Goal: Task Accomplishment & Management: Manage account settings

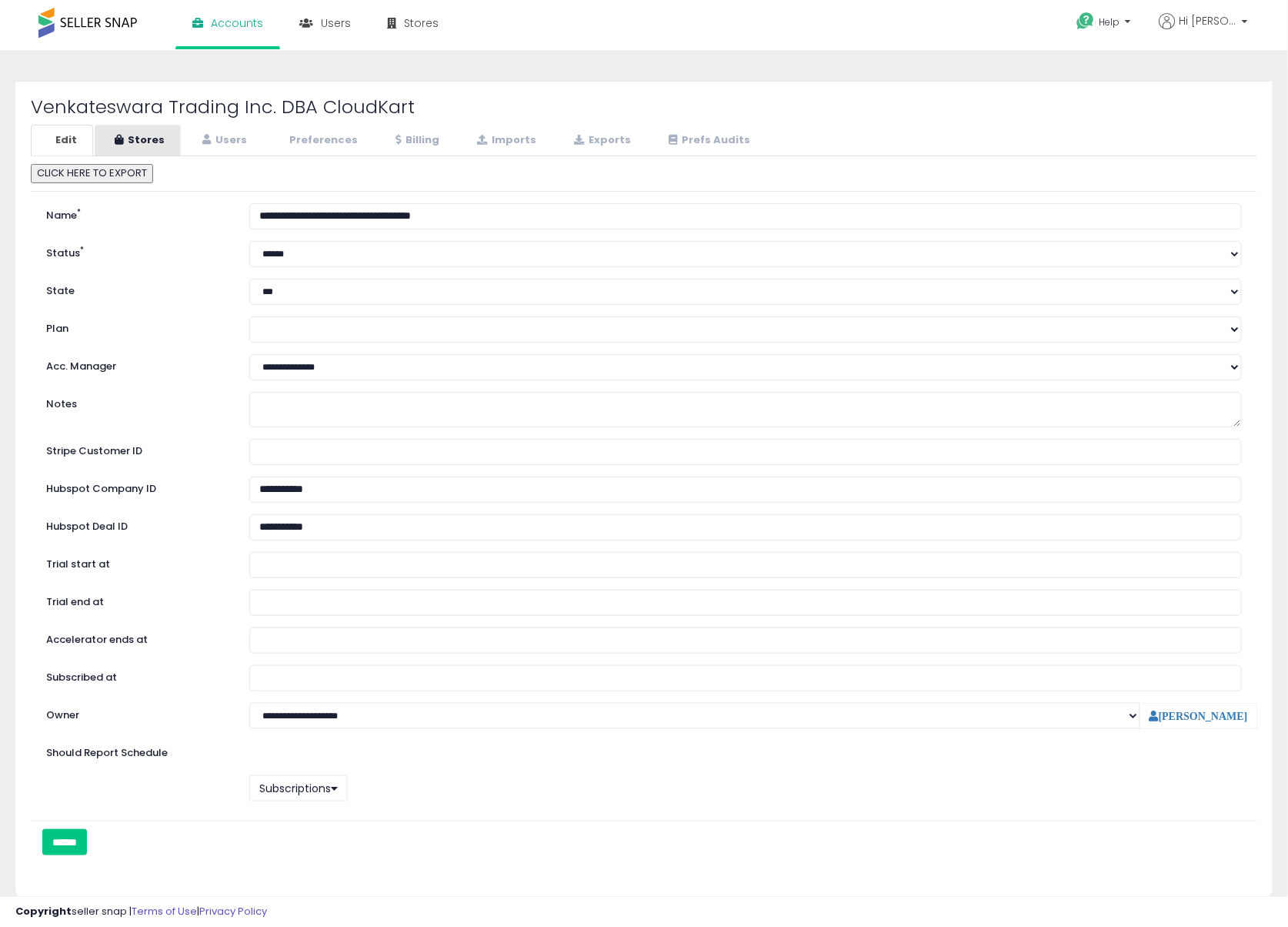
select select "**"
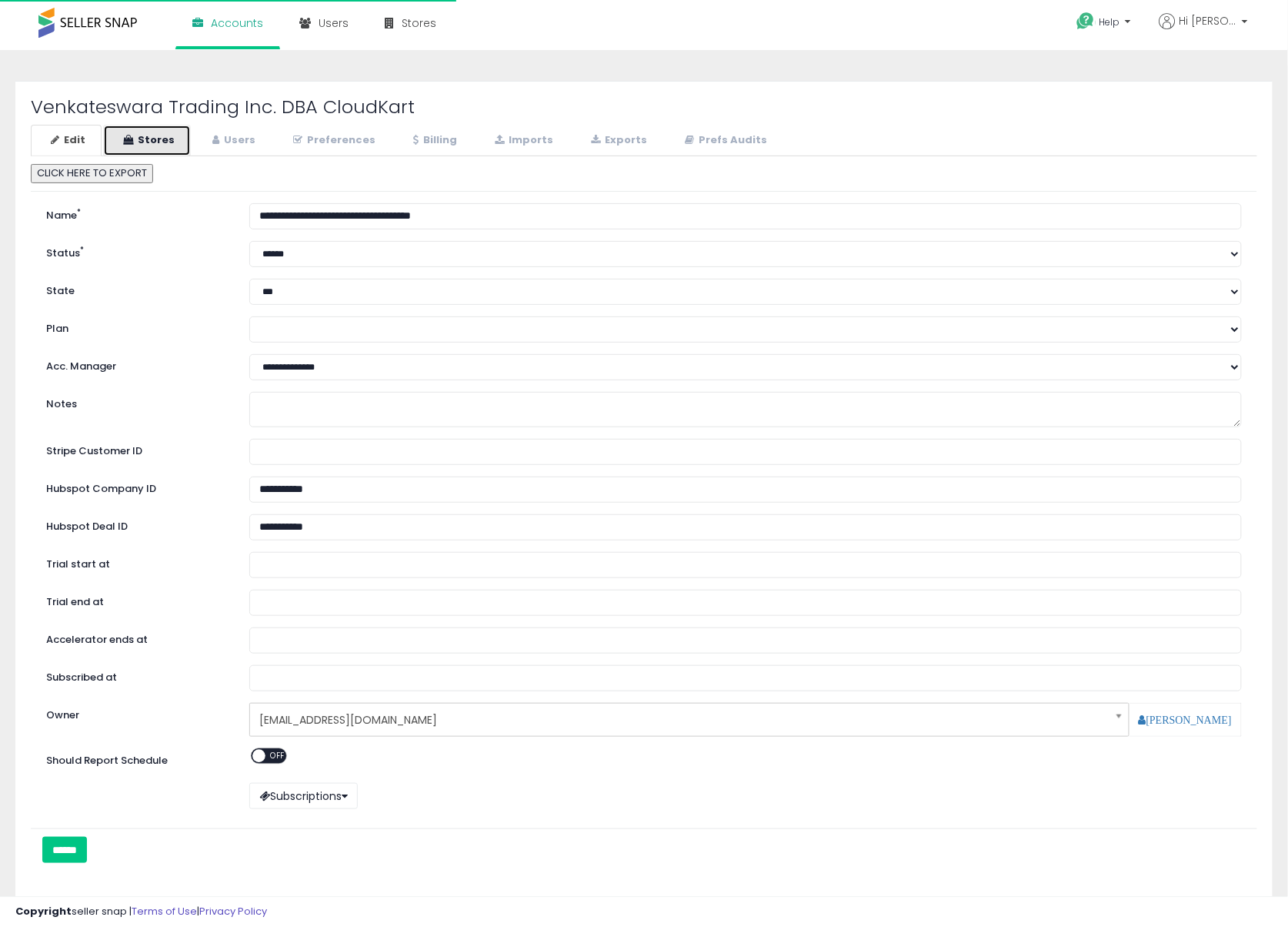
click at [146, 144] on link "Stores" at bounding box center [147, 140] width 88 height 32
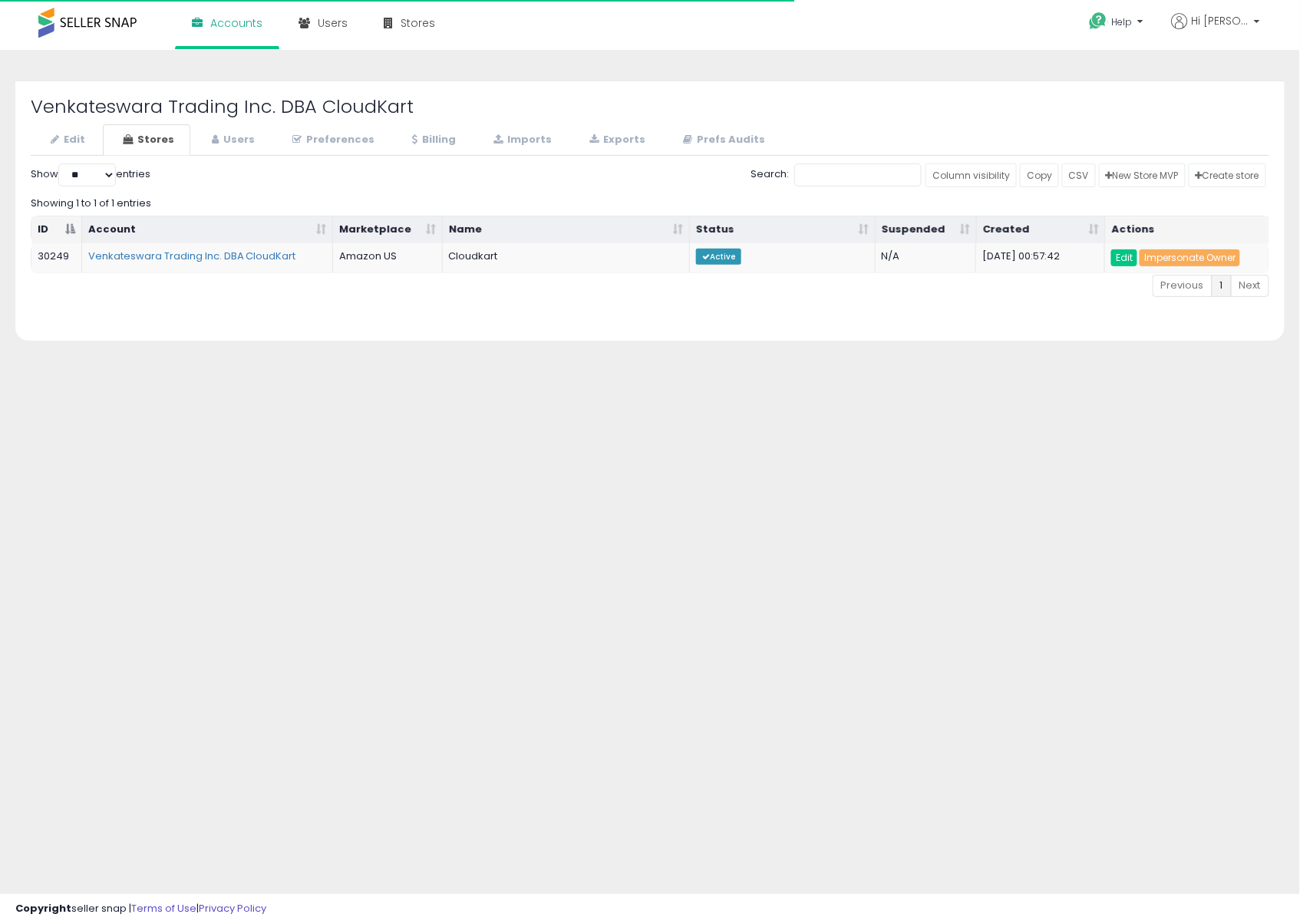
select select "**"
click at [1122, 255] on link "Edit" at bounding box center [1124, 257] width 26 height 17
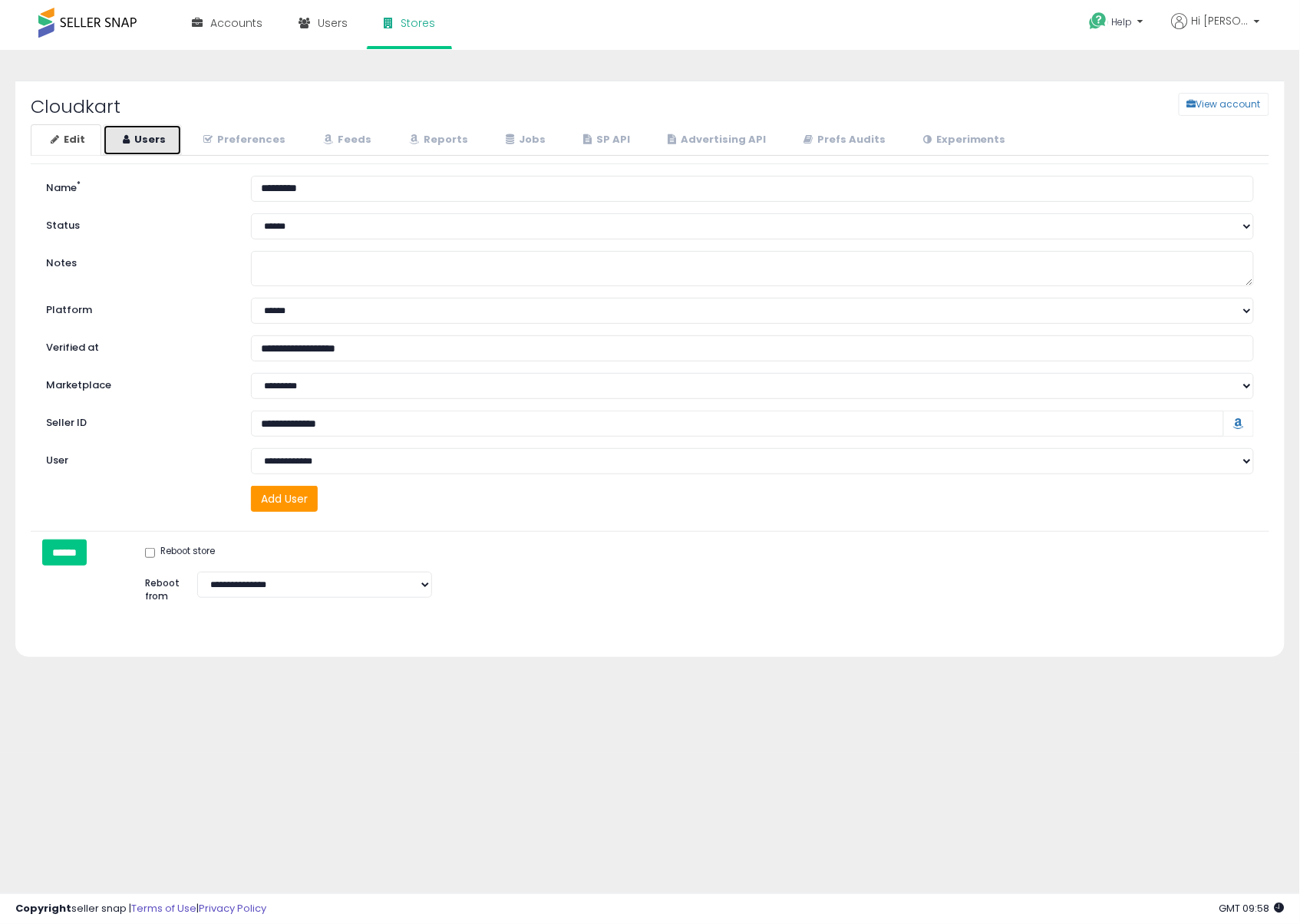
click at [142, 135] on link "Users" at bounding box center [142, 140] width 79 height 31
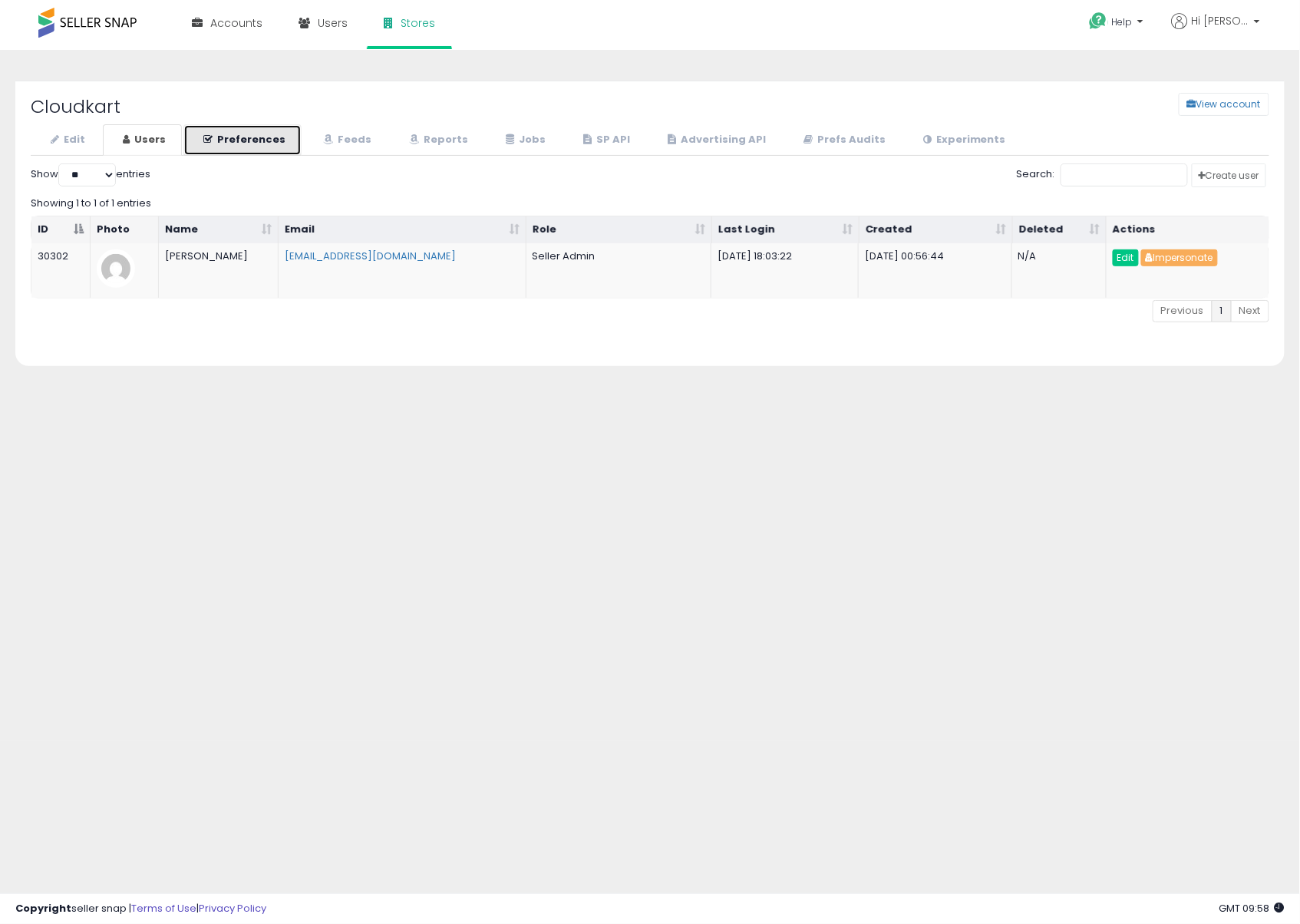
click at [239, 141] on link "Preferences" at bounding box center [242, 140] width 118 height 31
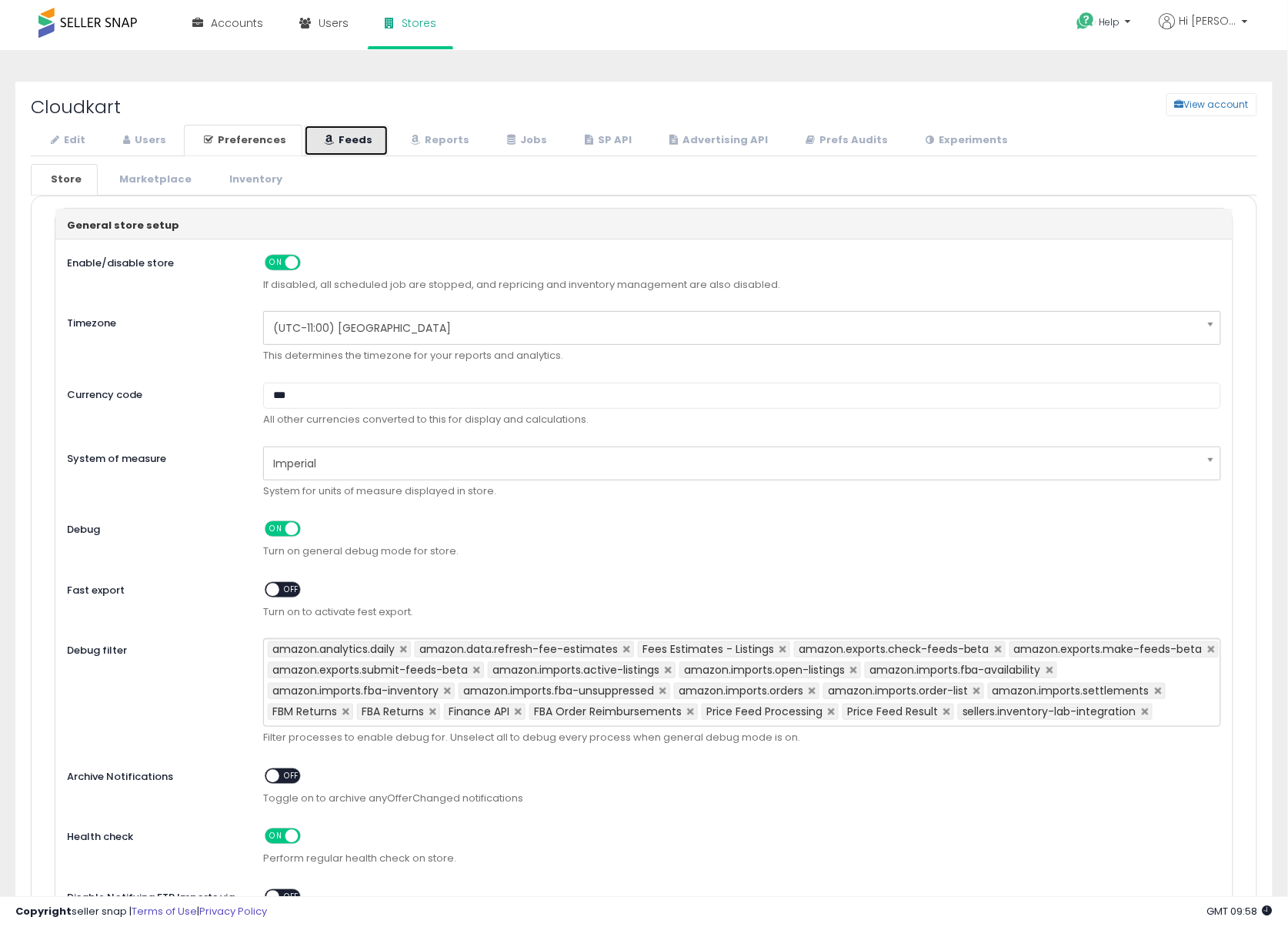
click at [317, 142] on link "Feeds" at bounding box center [346, 140] width 85 height 32
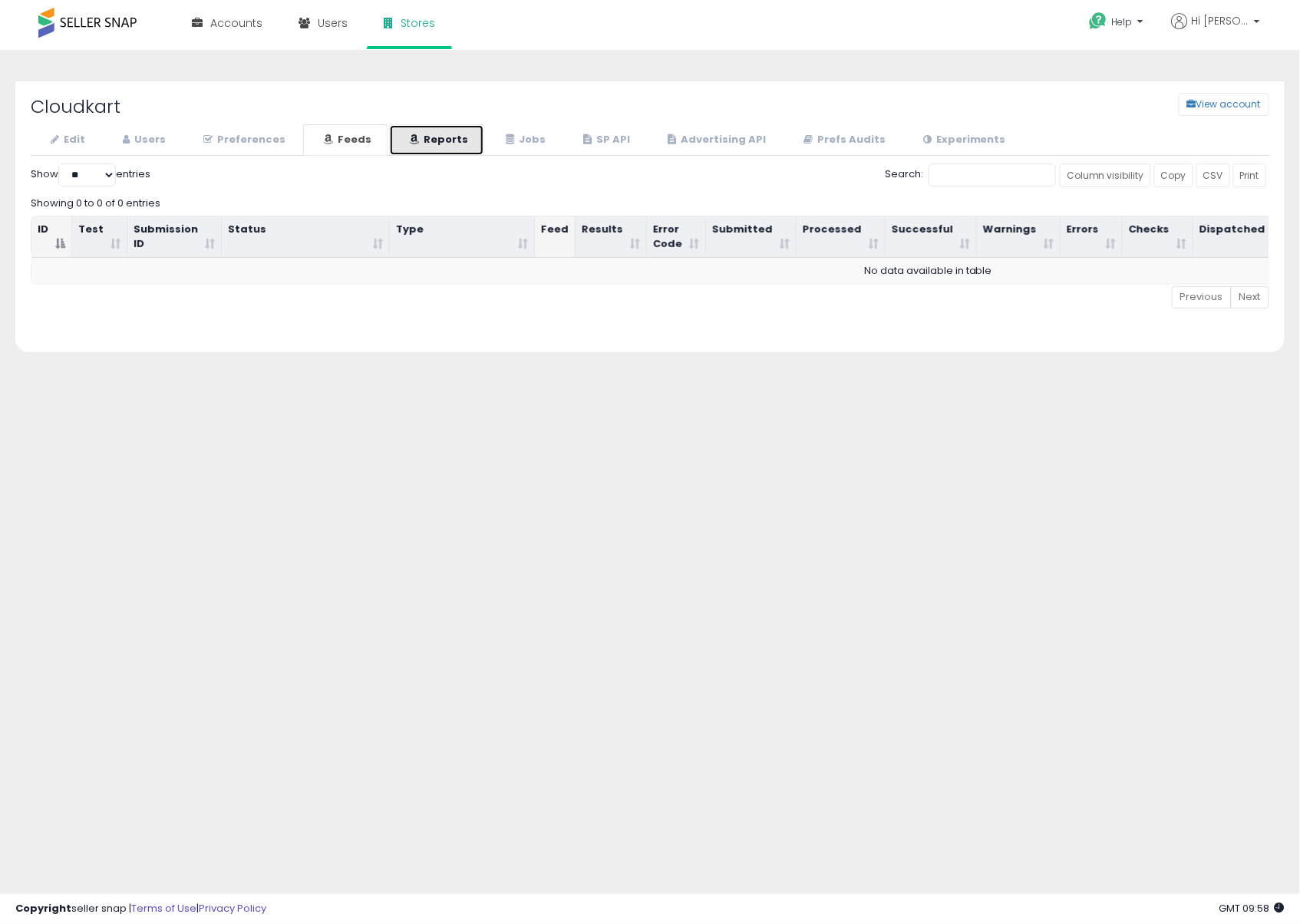
click at [421, 137] on link "Reports" at bounding box center [436, 140] width 95 height 31
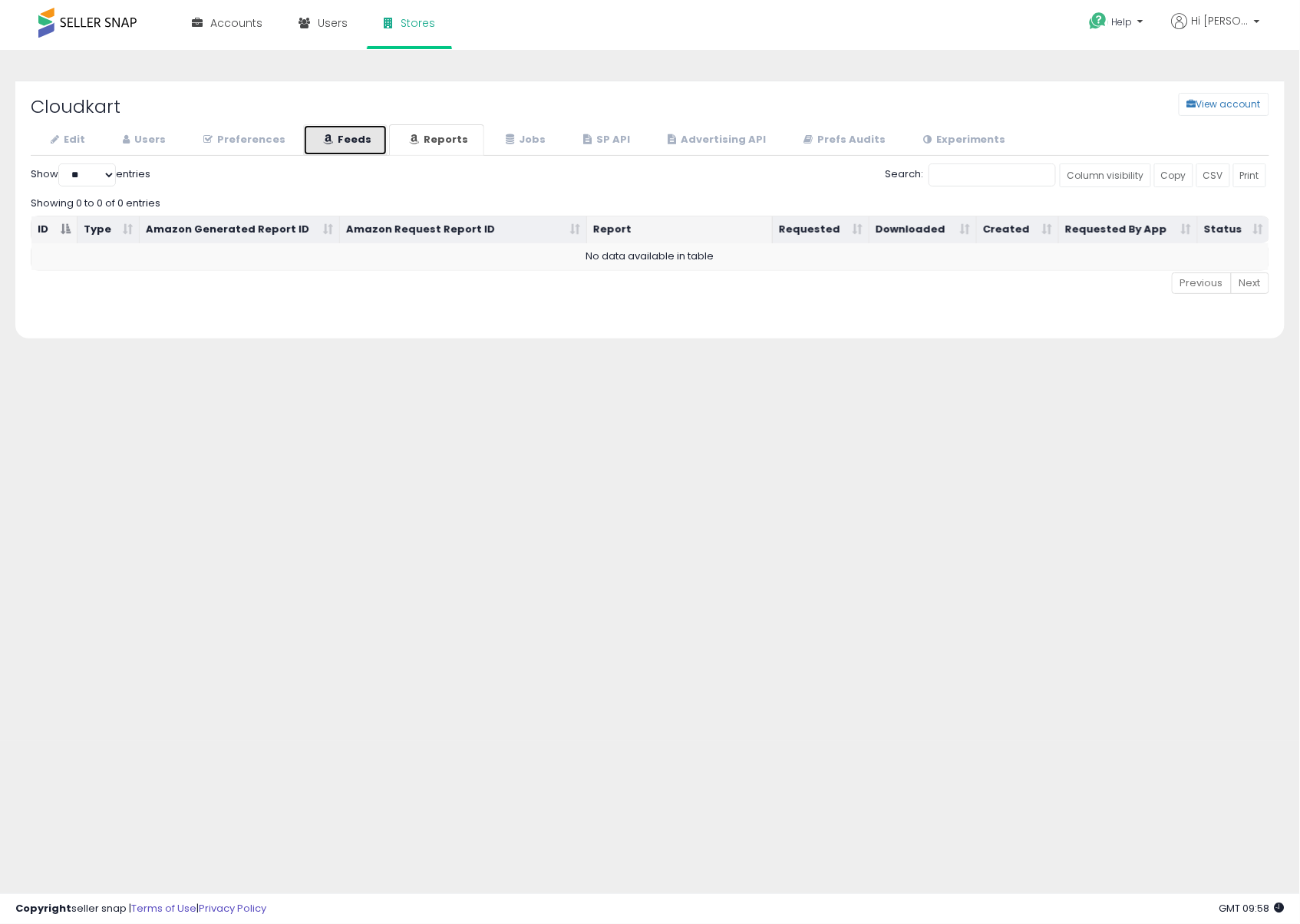
click at [353, 143] on link "Feeds" at bounding box center [345, 140] width 85 height 31
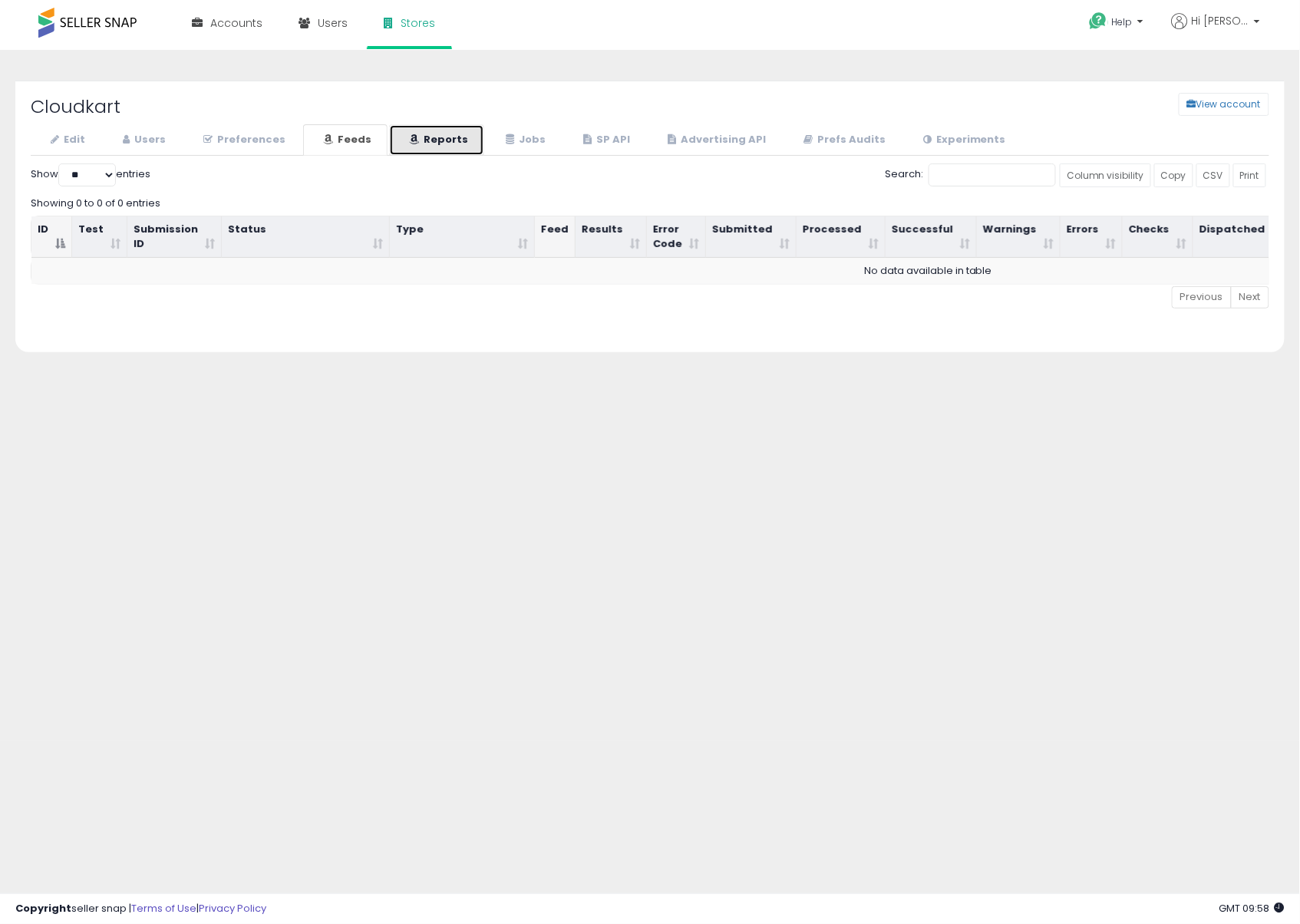
click at [409, 136] on icon at bounding box center [414, 139] width 10 height 10
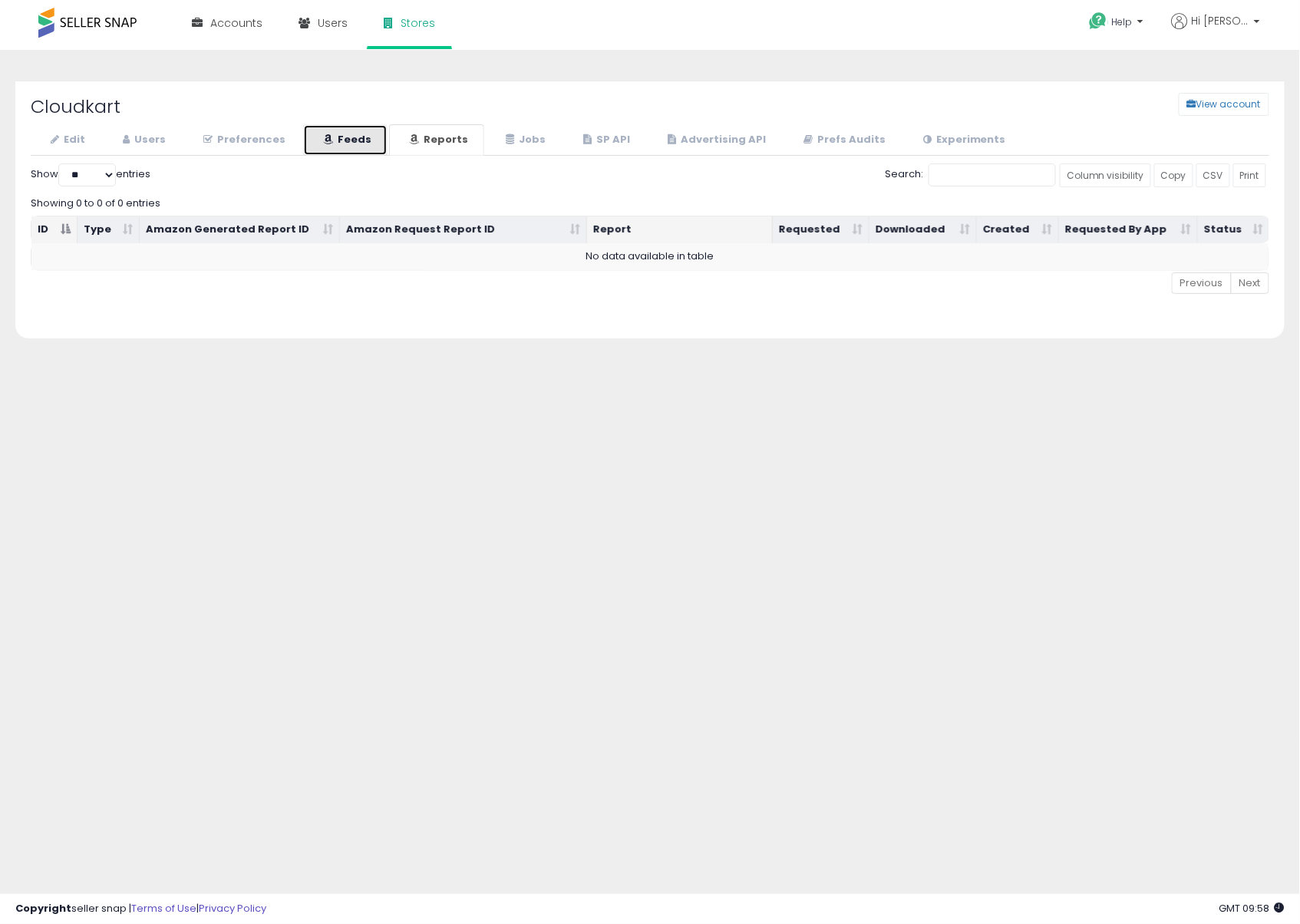
click at [357, 140] on link "Feeds" at bounding box center [345, 140] width 85 height 31
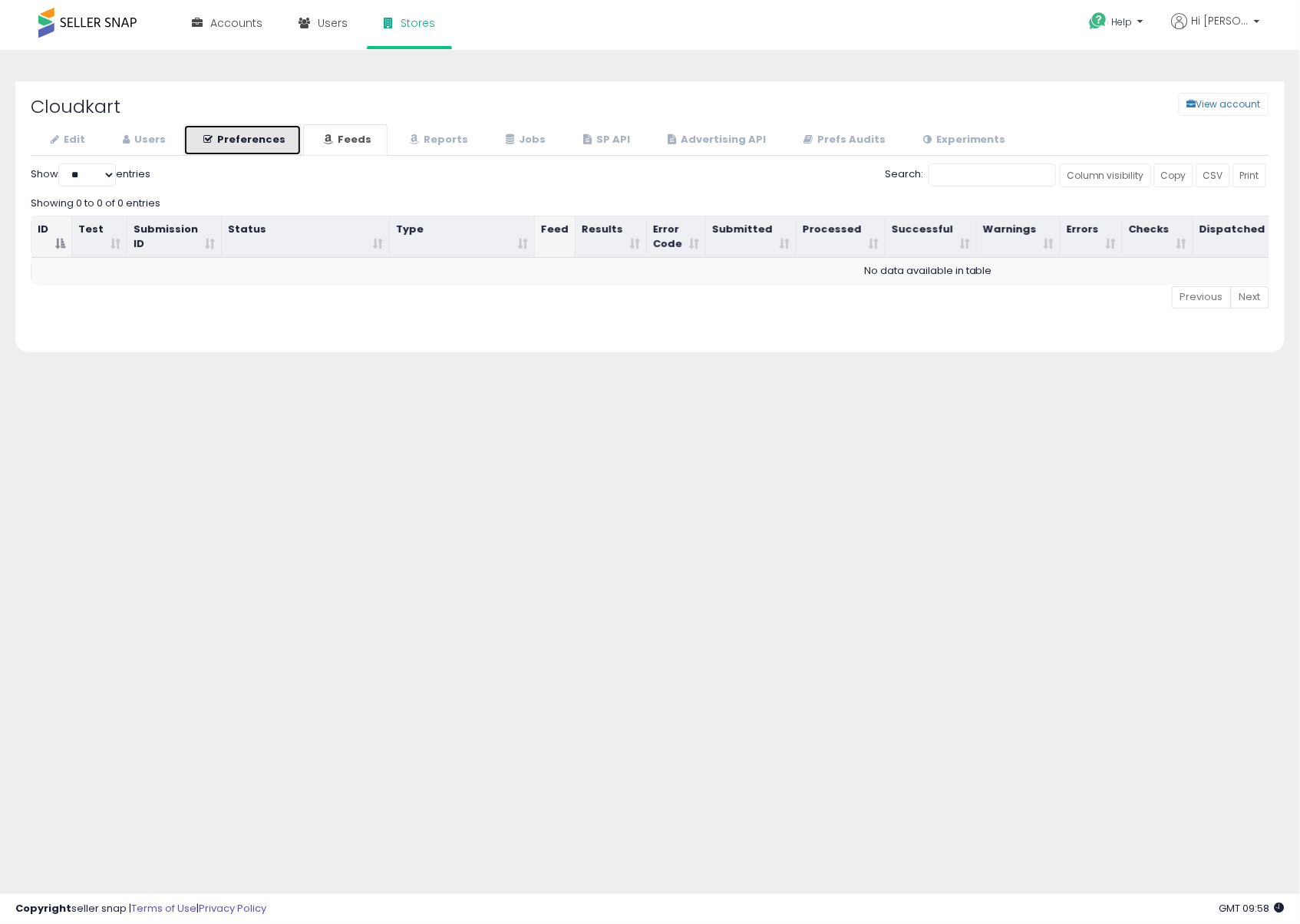
click at [257, 136] on link "Preferences" at bounding box center [242, 140] width 118 height 31
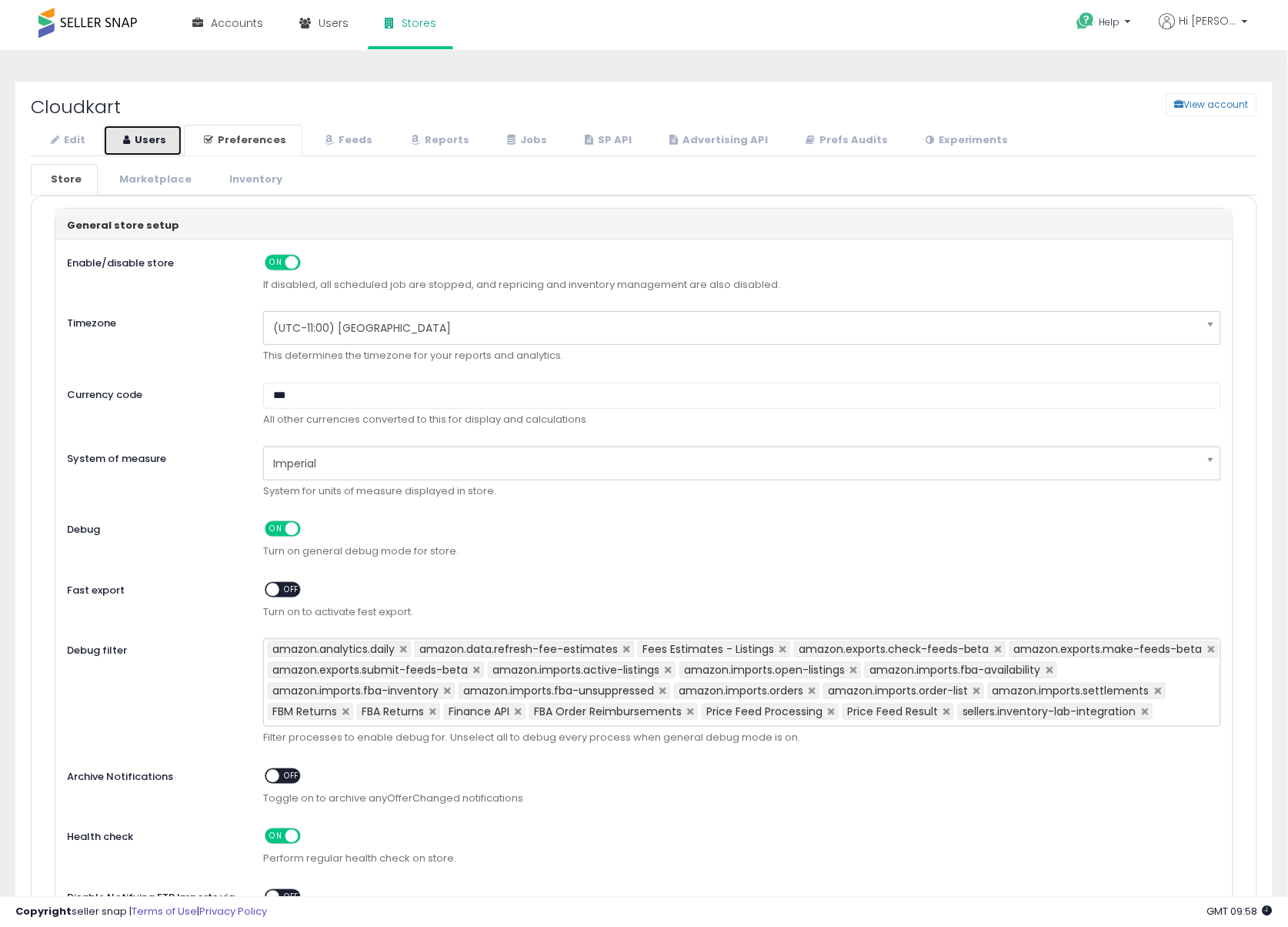
click at [158, 137] on link "Users" at bounding box center [143, 140] width 80 height 32
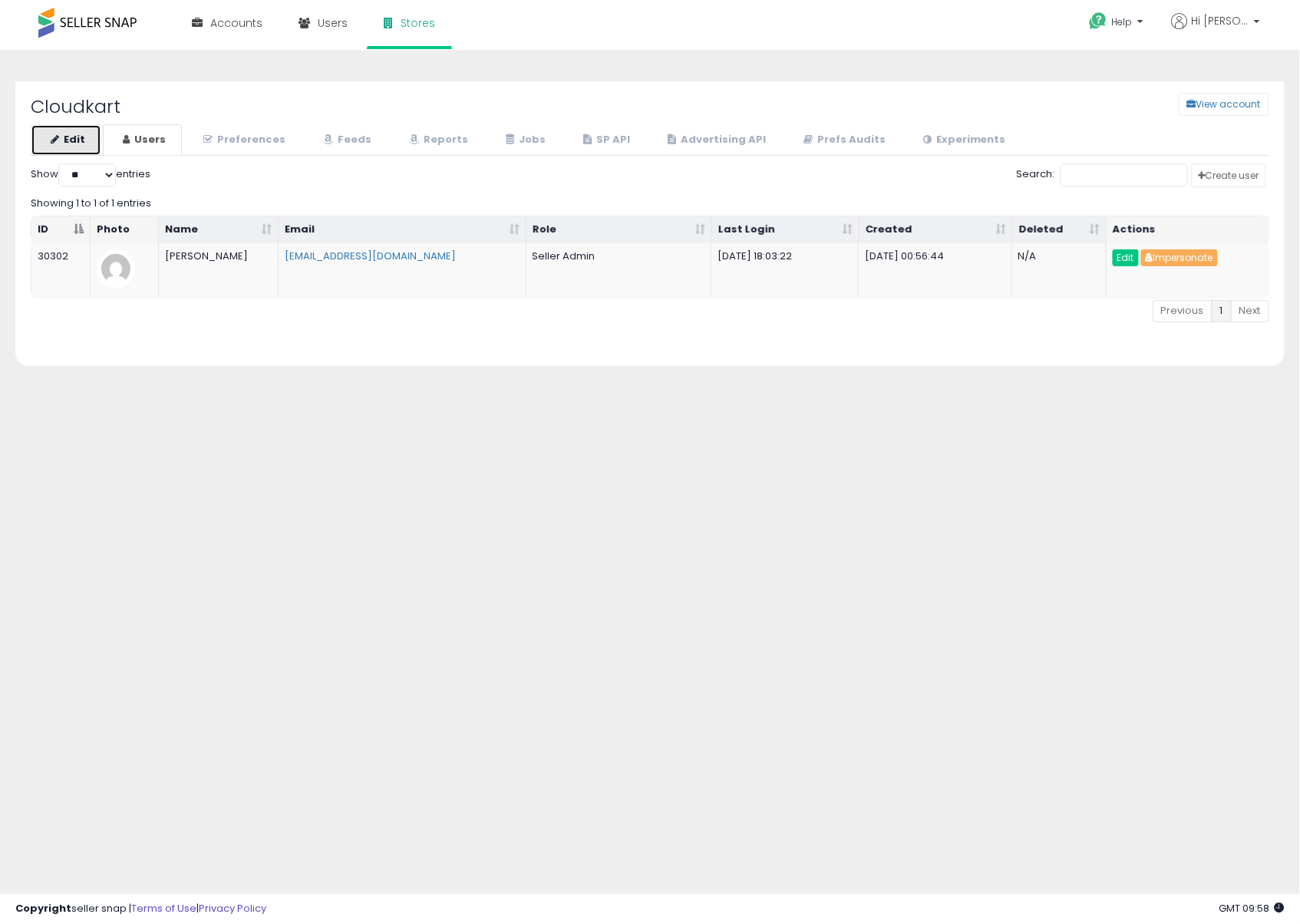
click at [72, 140] on link "Edit" at bounding box center [65, 140] width 71 height 31
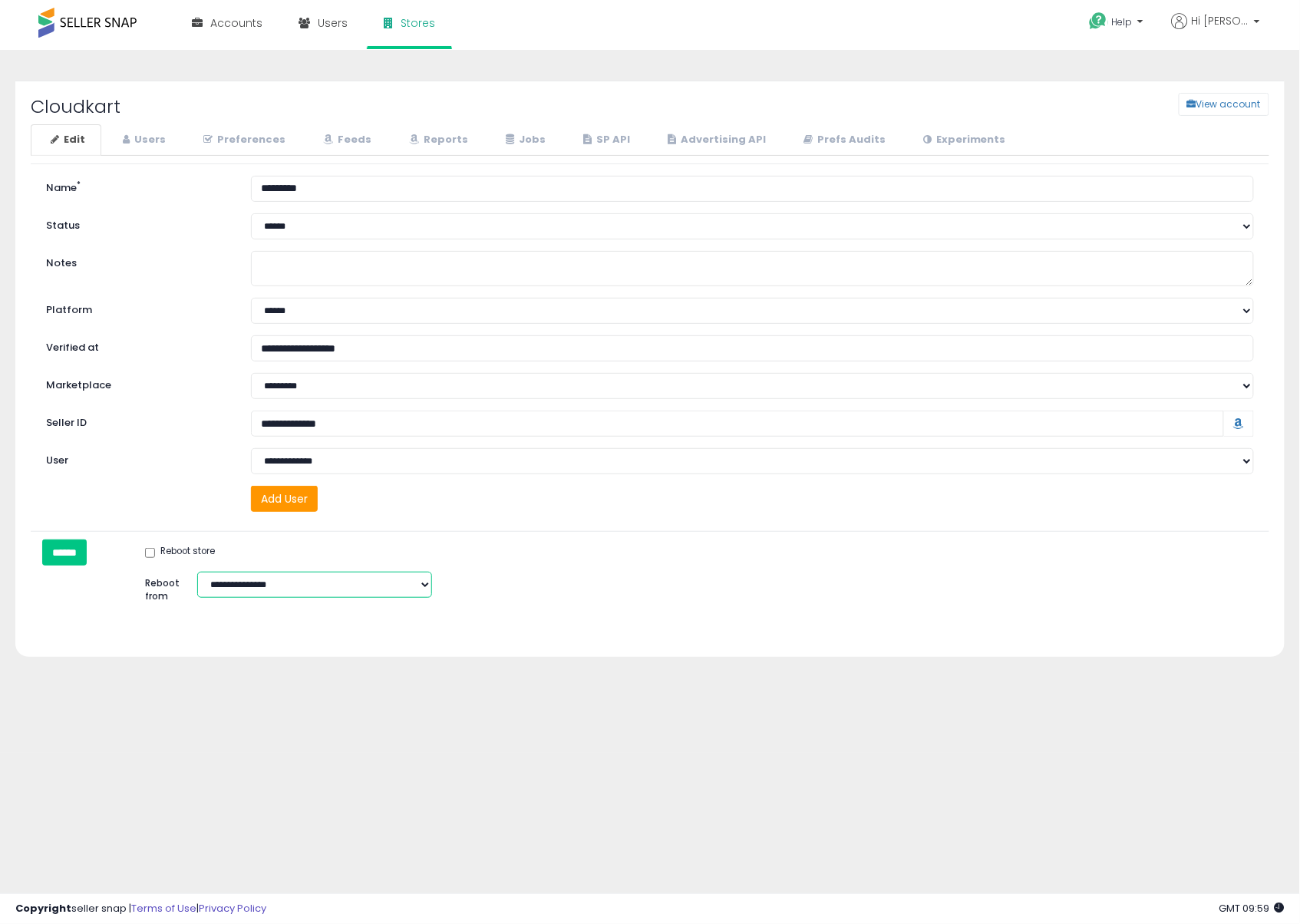
click at [296, 580] on select "**********" at bounding box center [314, 585] width 235 height 26
click at [368, 689] on div "Cloudkart View account Edit Users" at bounding box center [650, 390] width 1284 height 649
click at [86, 558] on input "******" at bounding box center [64, 552] width 44 height 26
click at [1016, 896] on div "Copyright seller snap | Terms of Use | Privacy Policy GMT 10:00 Authorization r…" at bounding box center [650, 908] width 1300 height 31
click at [170, 866] on body "Unable to login Retrieving listings data.. has not yet accepted the Terms of Us…" at bounding box center [650, 462] width 1300 height 924
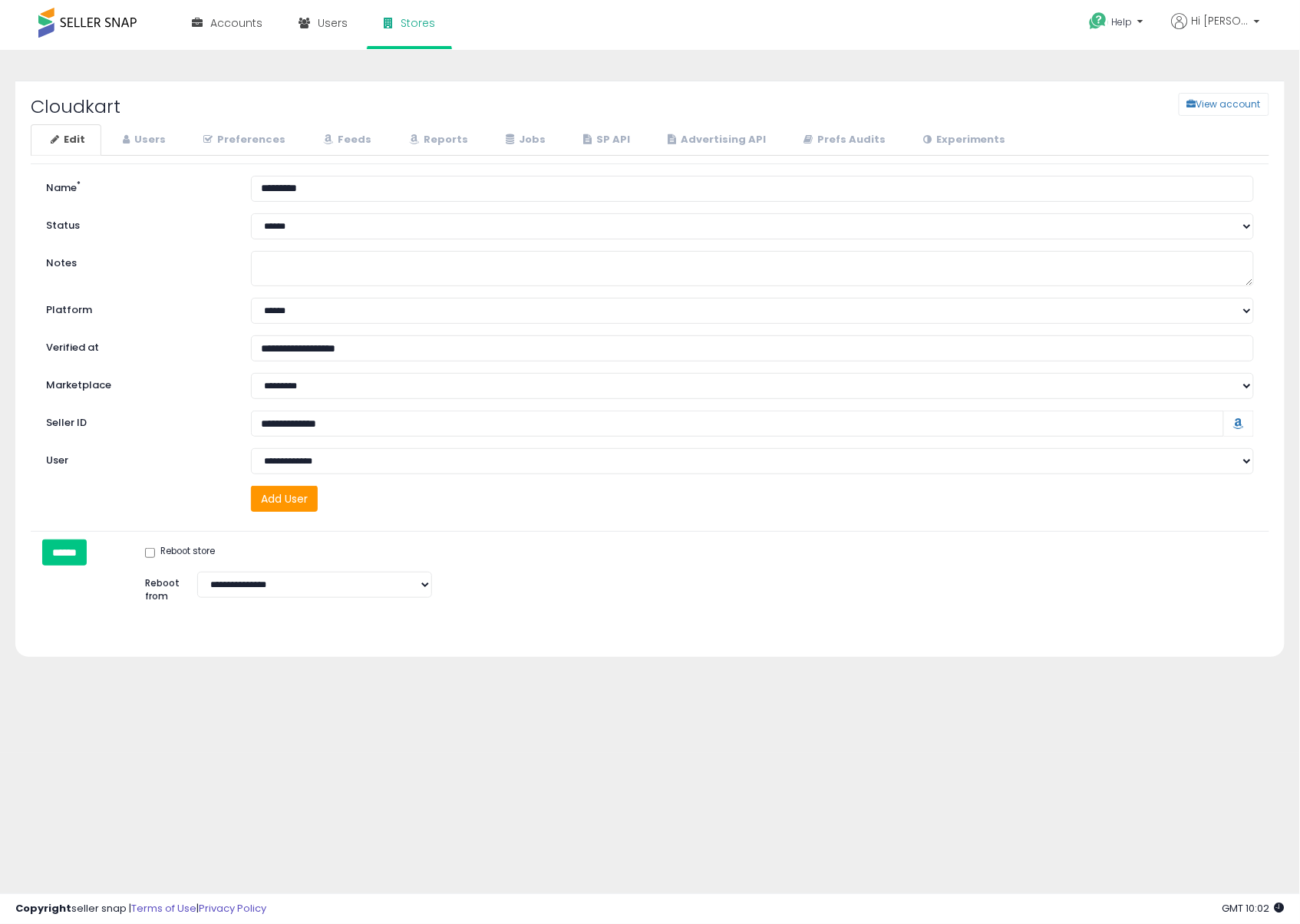
click at [1026, 700] on div "Cloudkart View account Edit Users" at bounding box center [650, 390] width 1284 height 649
click at [497, 140] on link "Jobs" at bounding box center [523, 140] width 76 height 31
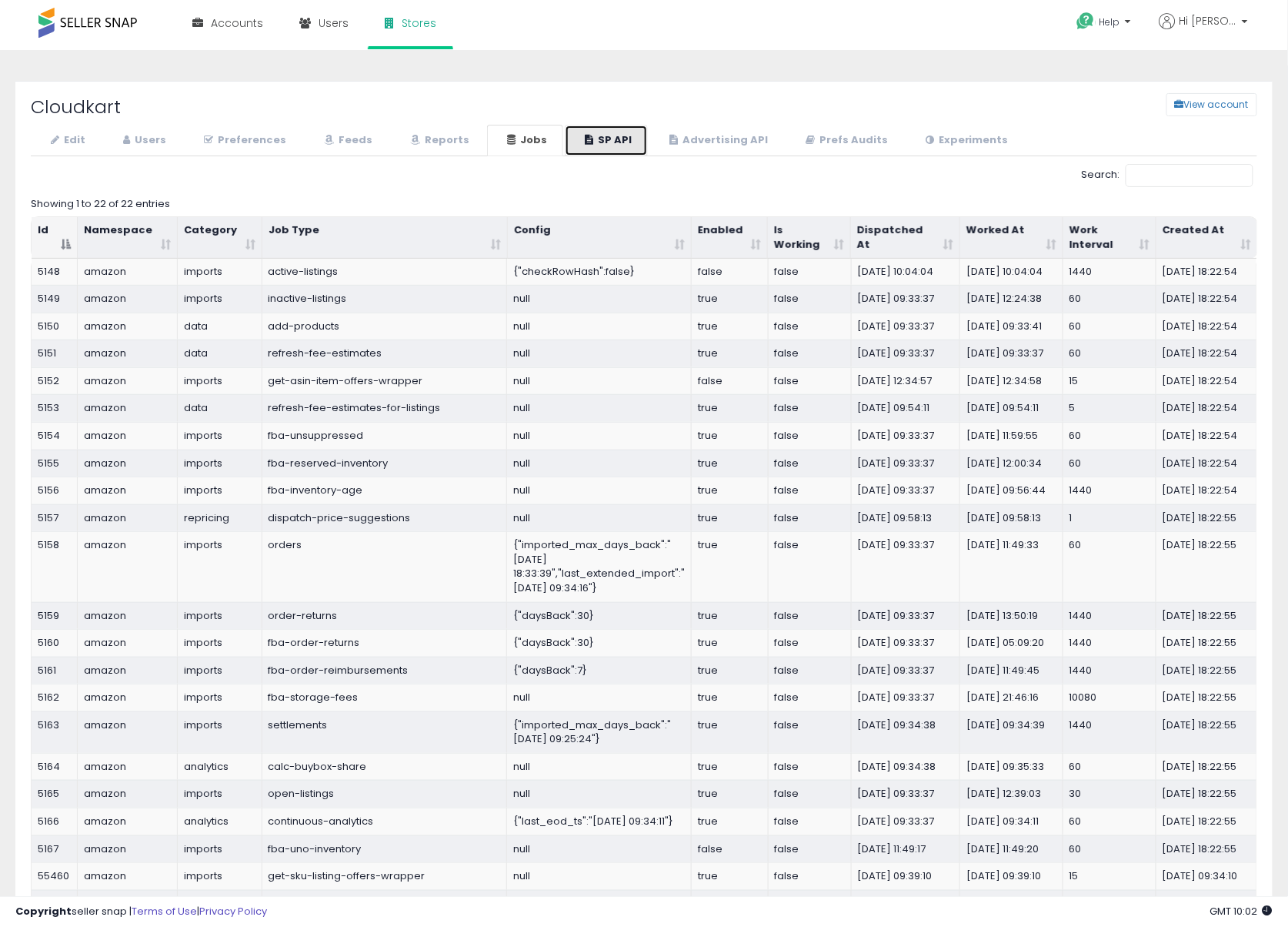
click at [598, 144] on link "SP API" at bounding box center [606, 140] width 83 height 32
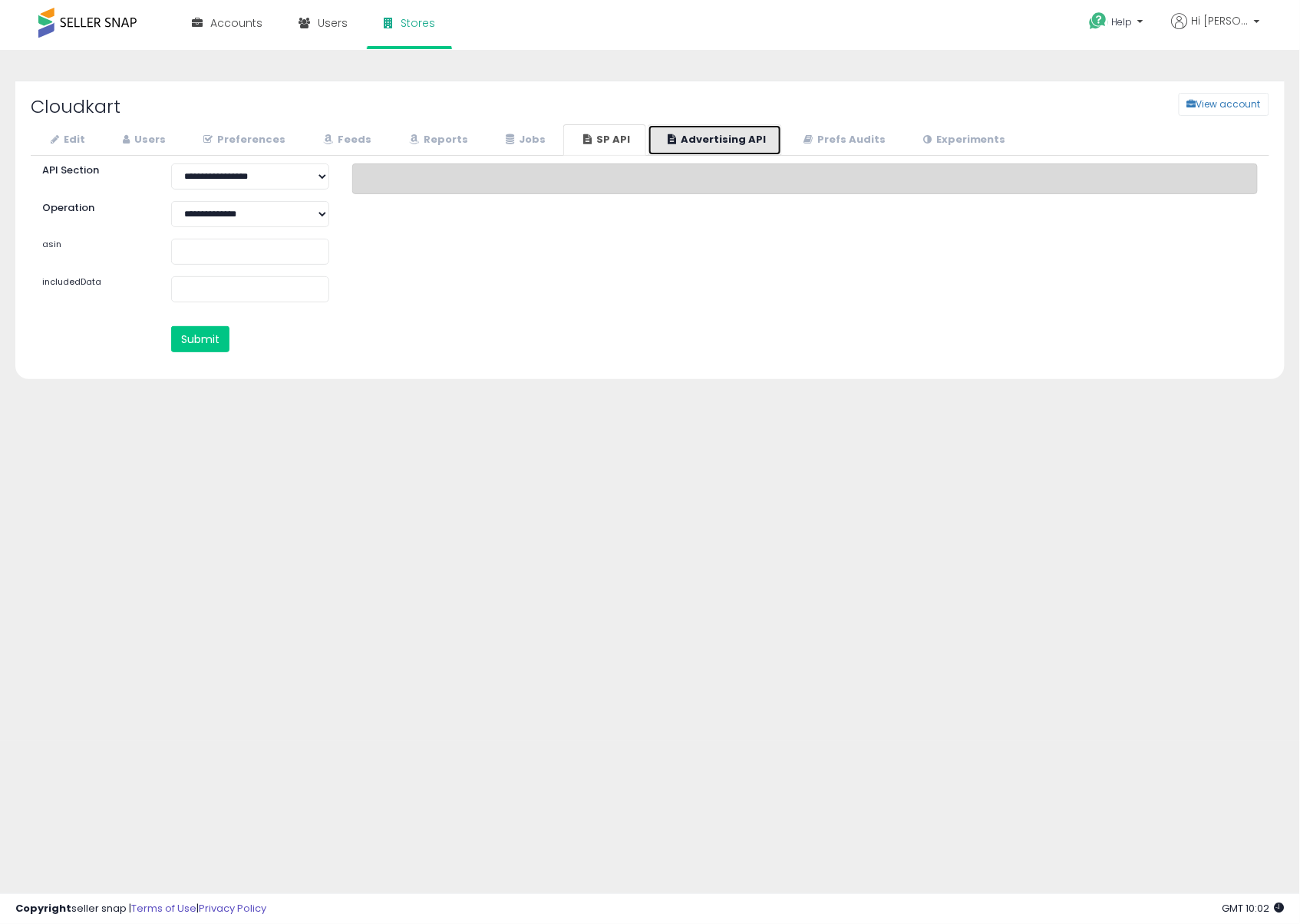
click at [670, 141] on link "Advertising API" at bounding box center [715, 140] width 134 height 31
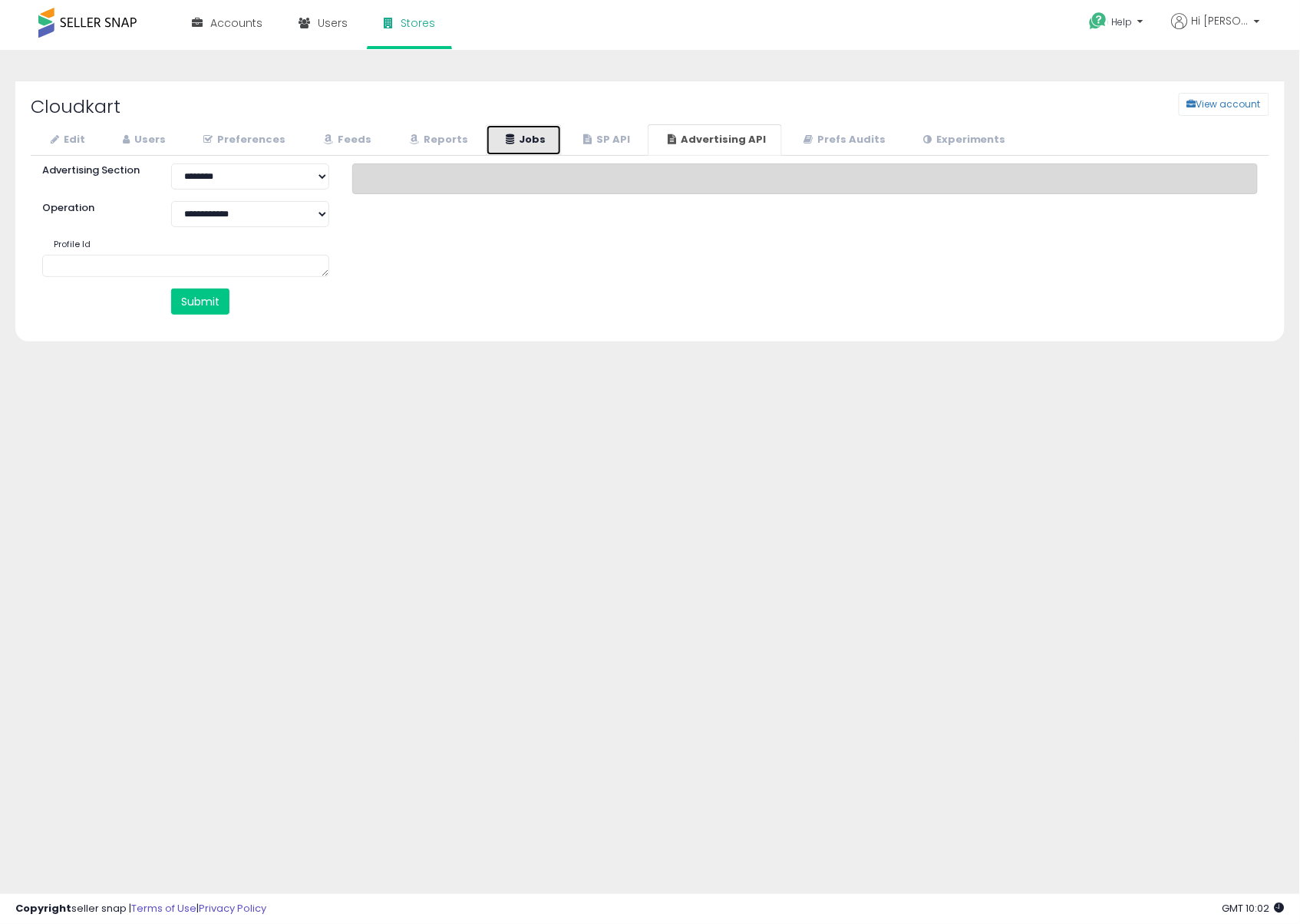
click at [531, 141] on link "Jobs" at bounding box center [523, 140] width 76 height 31
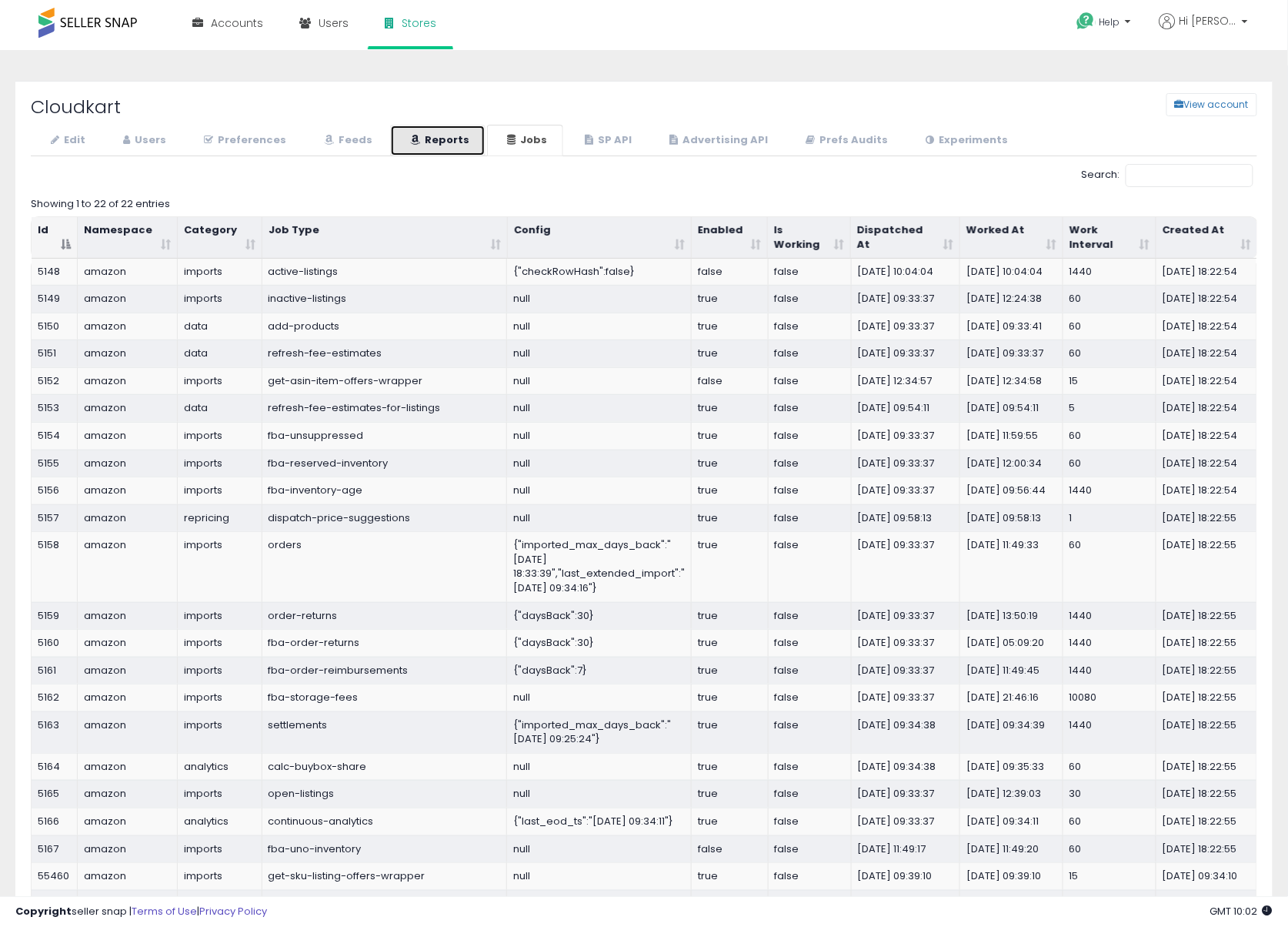
click at [435, 138] on link "Reports" at bounding box center [438, 140] width 95 height 32
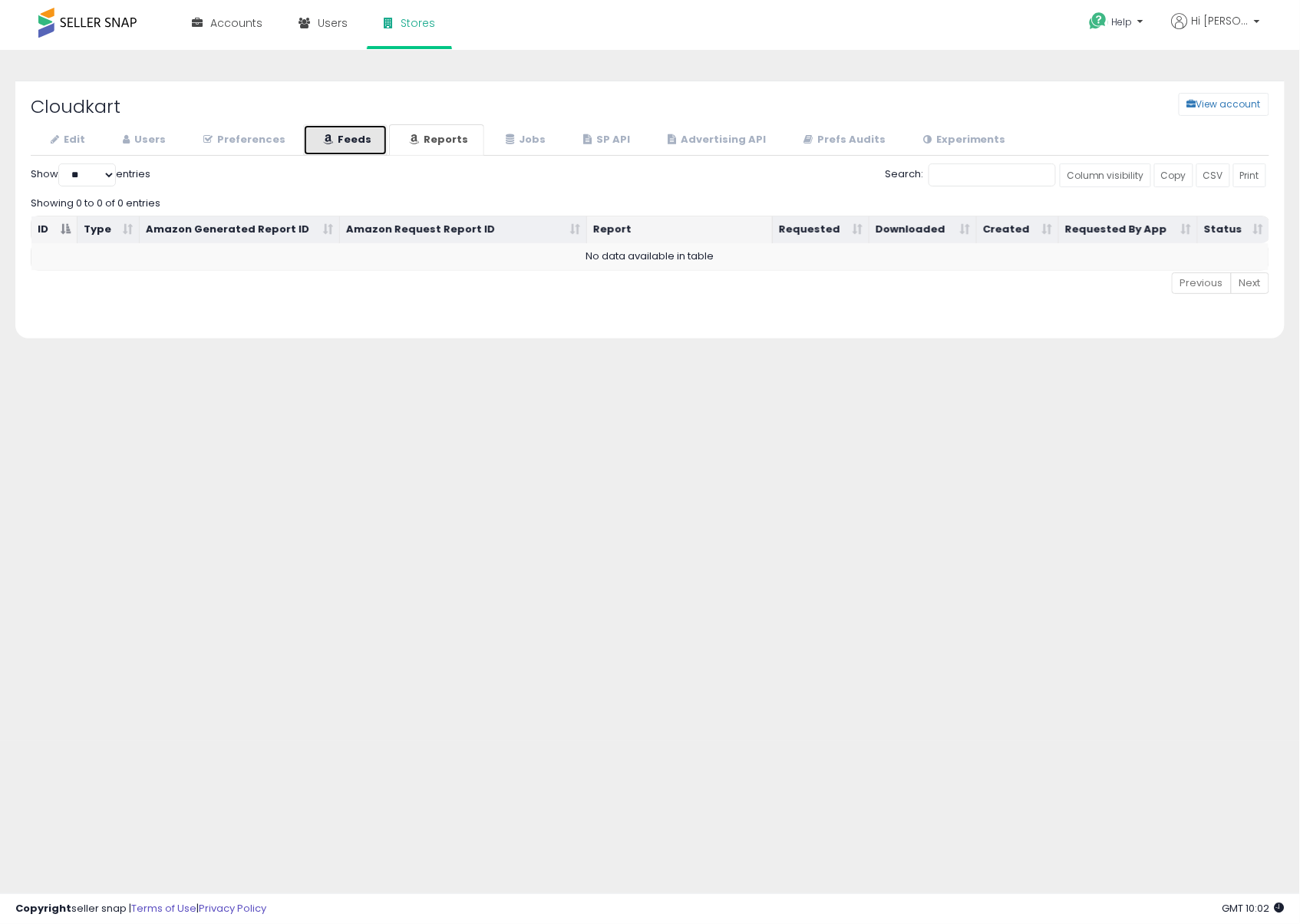
click at [348, 135] on link "Feeds" at bounding box center [345, 140] width 85 height 31
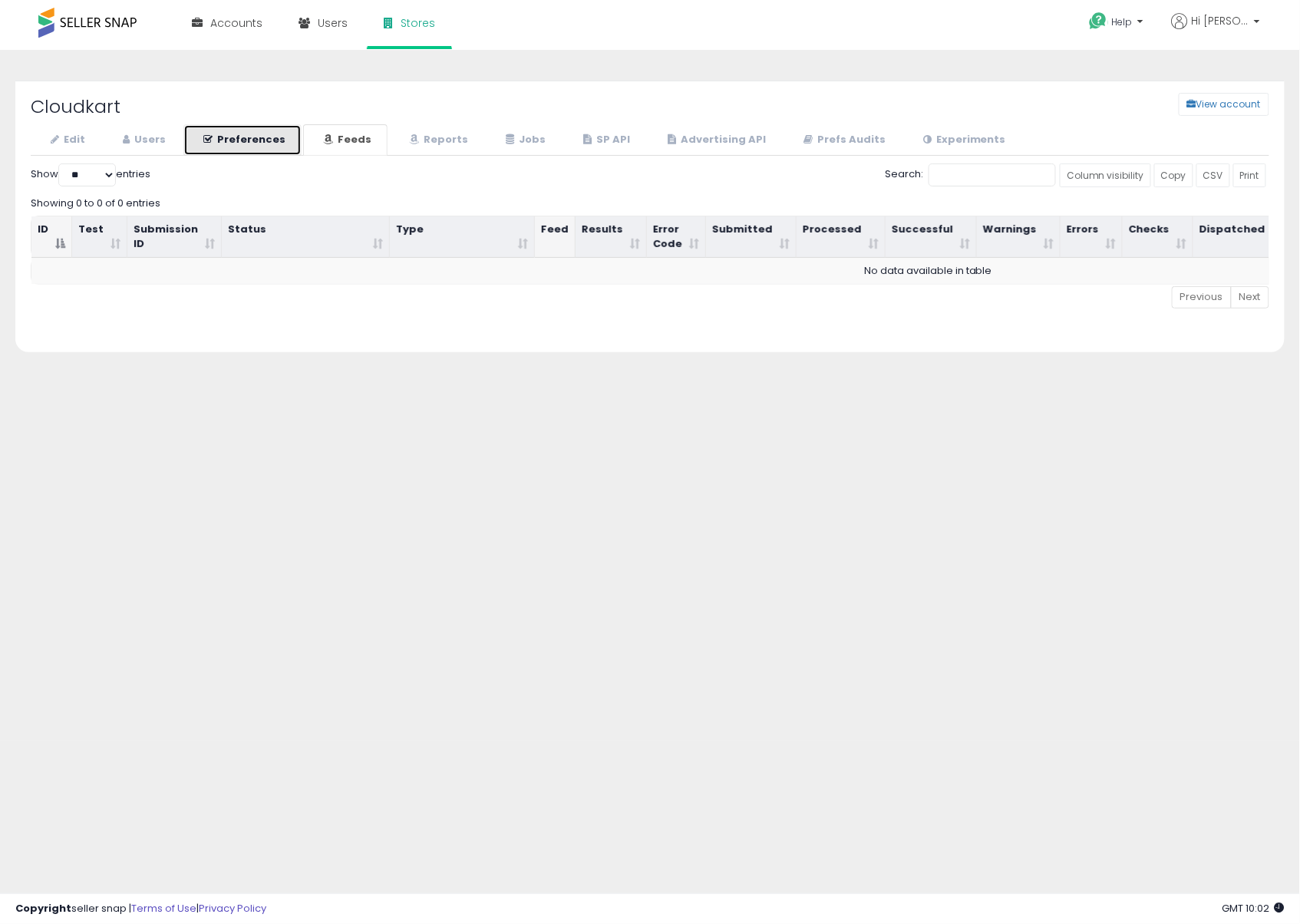
click at [284, 138] on link "Preferences" at bounding box center [242, 140] width 118 height 31
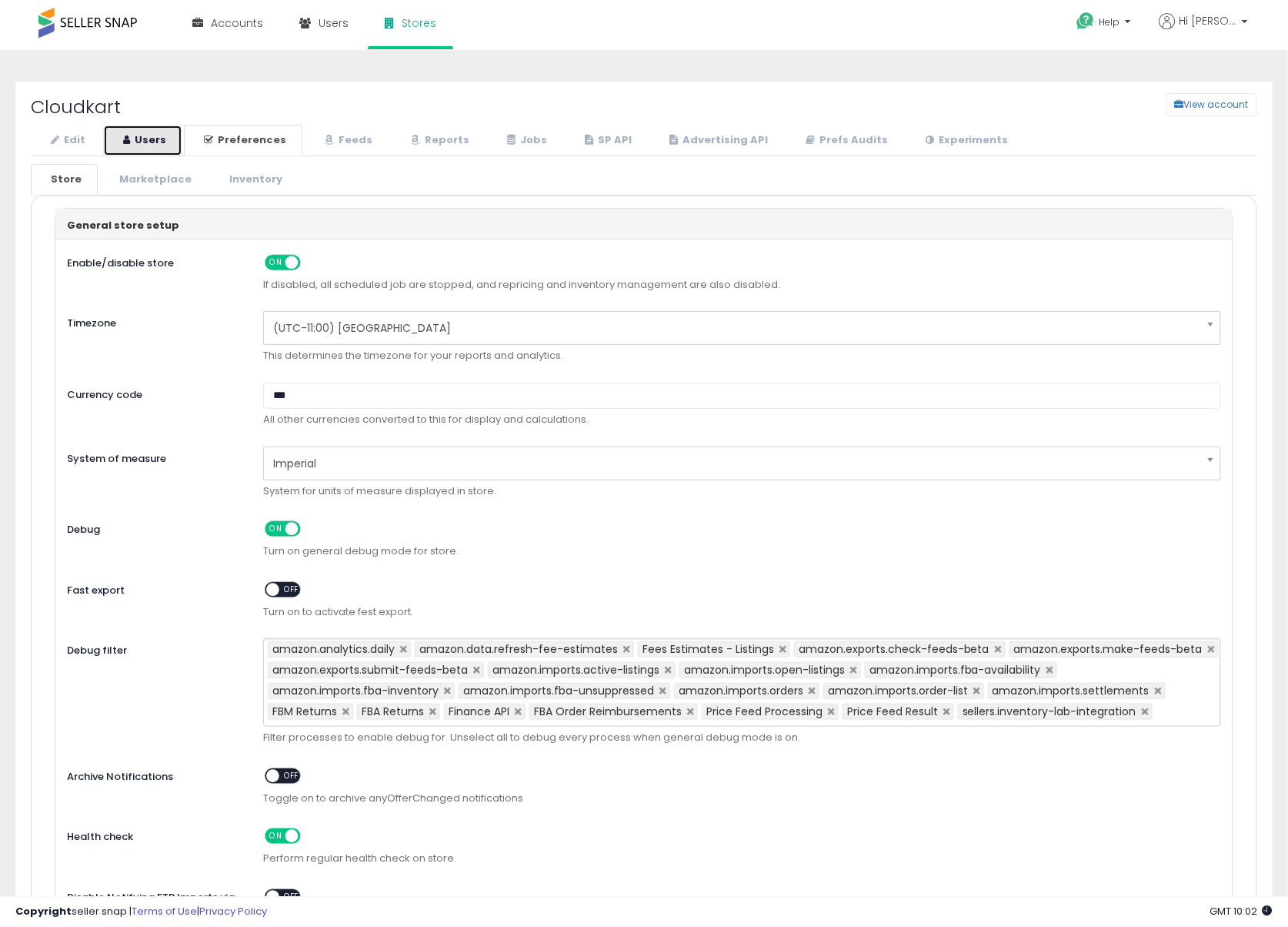
click at [170, 143] on link "Users" at bounding box center [143, 140] width 80 height 32
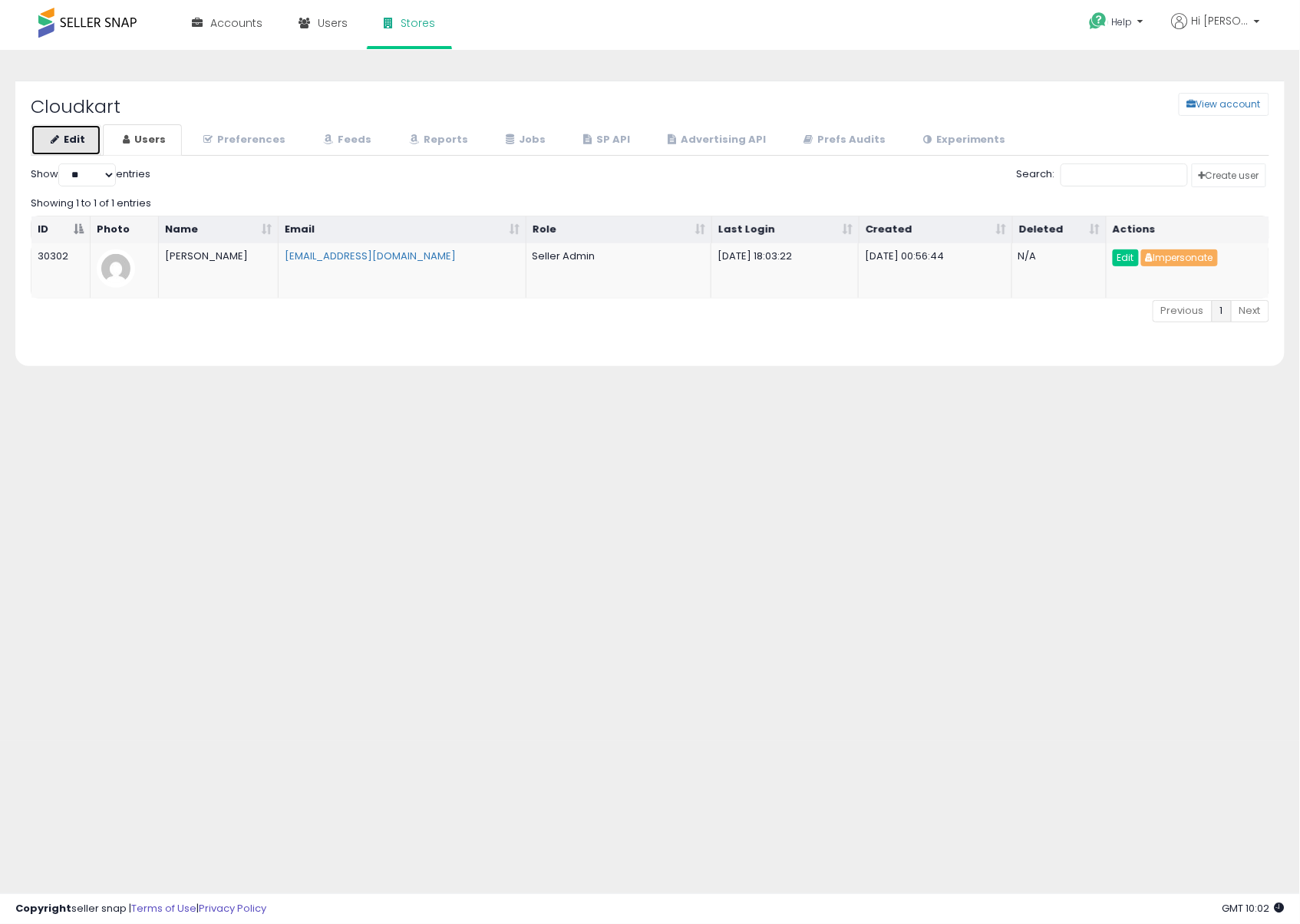
click at [84, 136] on link "Edit" at bounding box center [65, 140] width 71 height 31
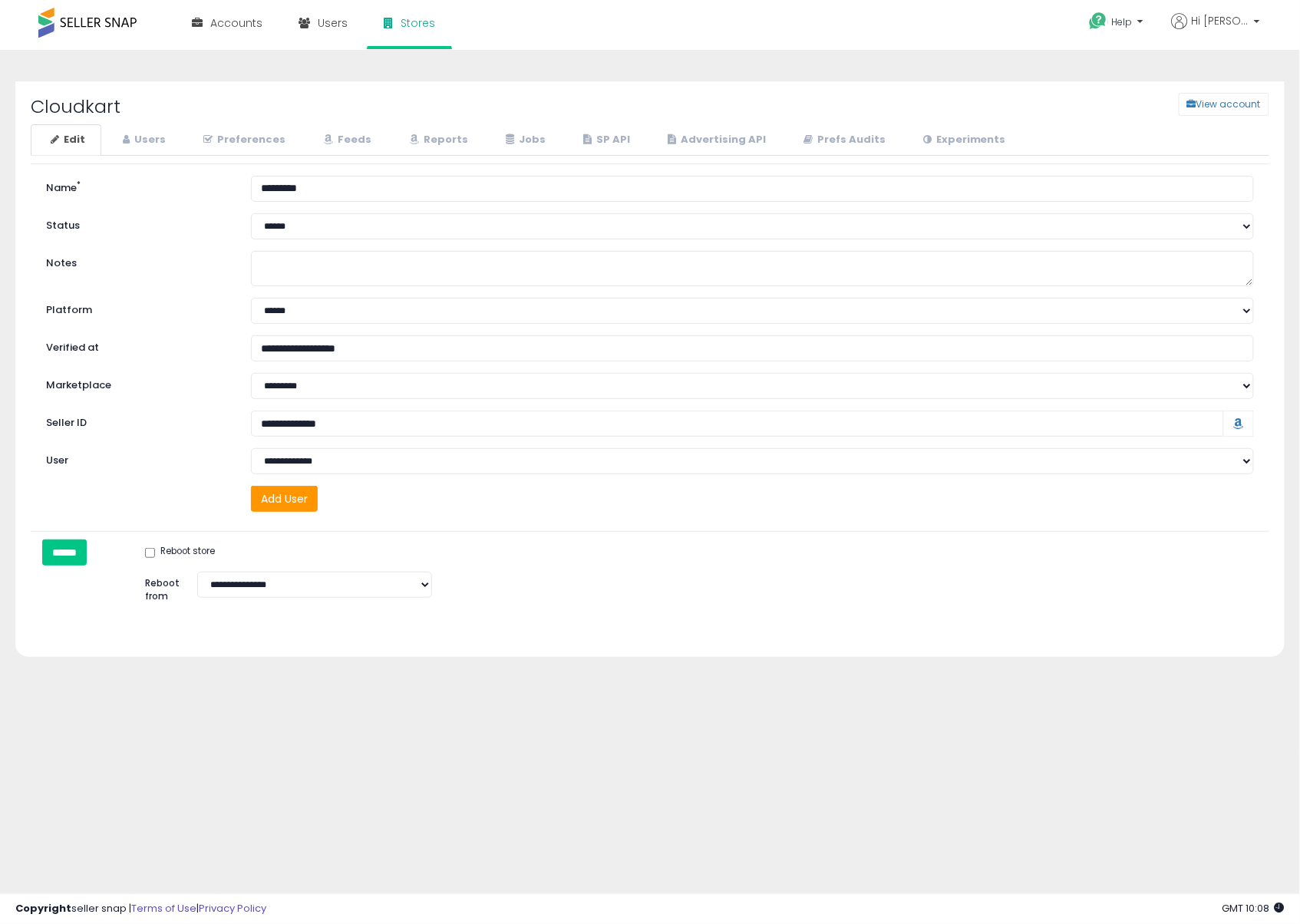
click at [1099, 72] on div "Cloudkart View account Edit Users" at bounding box center [650, 390] width 1284 height 649
